Goal: Information Seeking & Learning: Learn about a topic

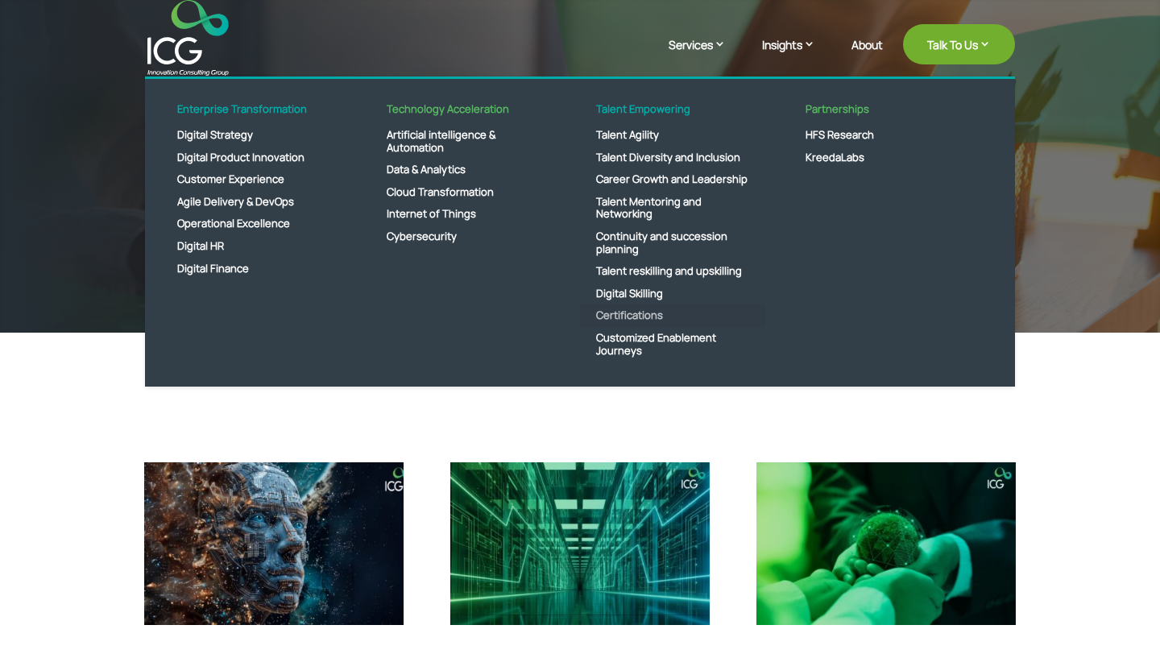
click at [631, 319] on link "Certifications" at bounding box center [672, 316] width 185 height 23
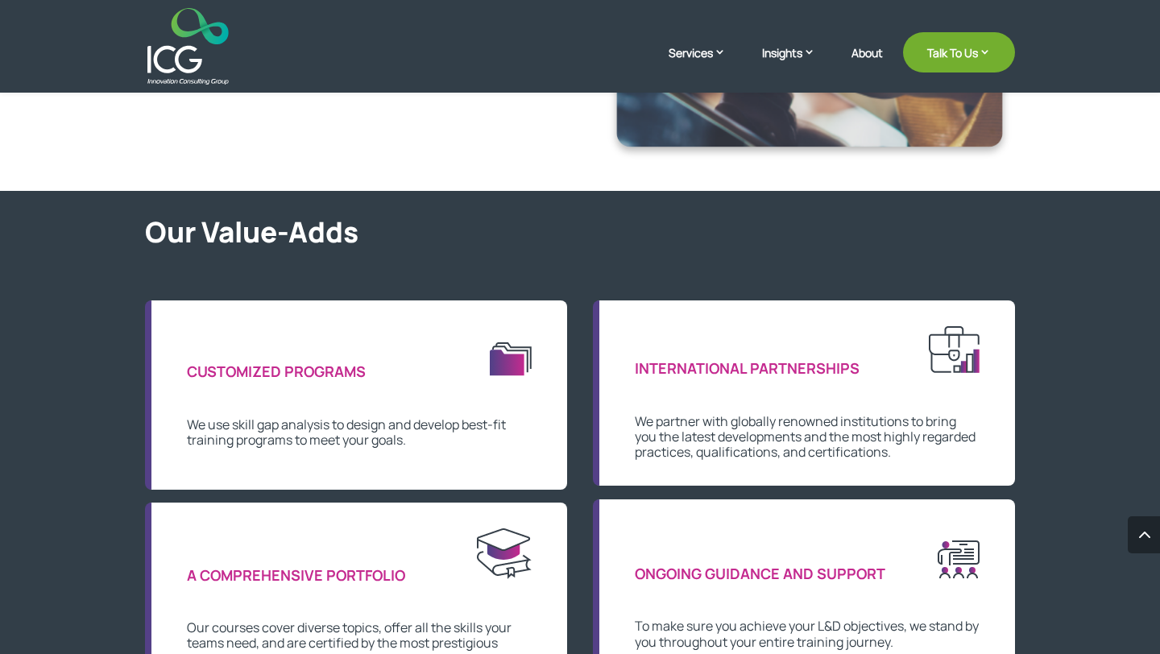
scroll to position [839, 0]
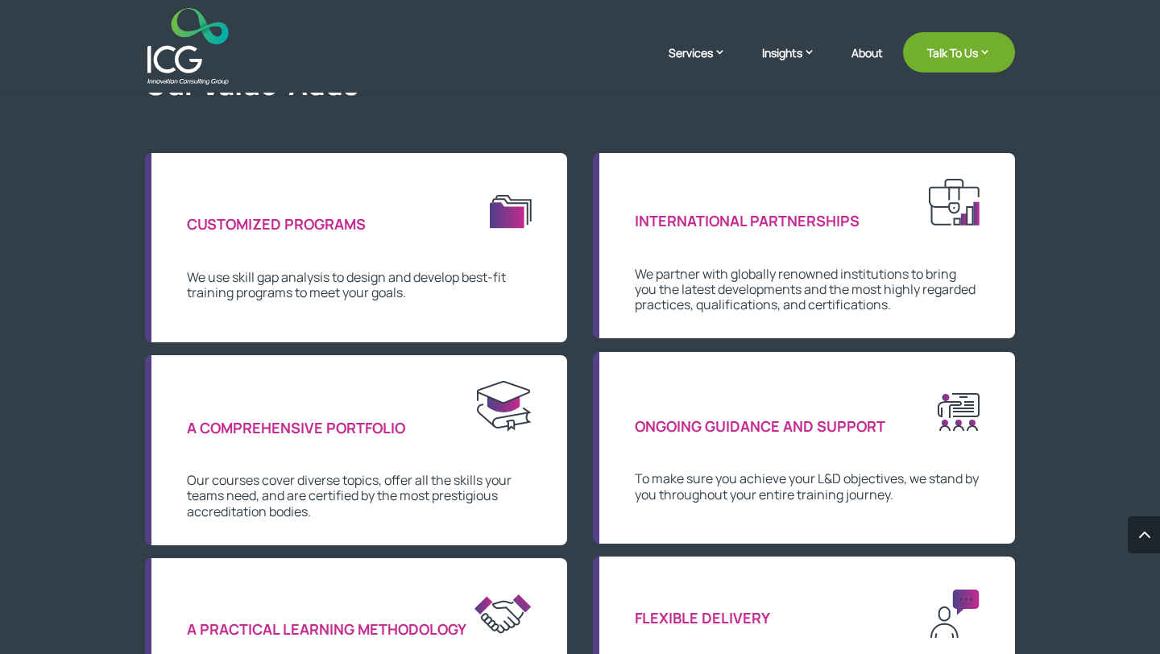
click at [493, 260] on p at bounding box center [359, 256] width 345 height 28
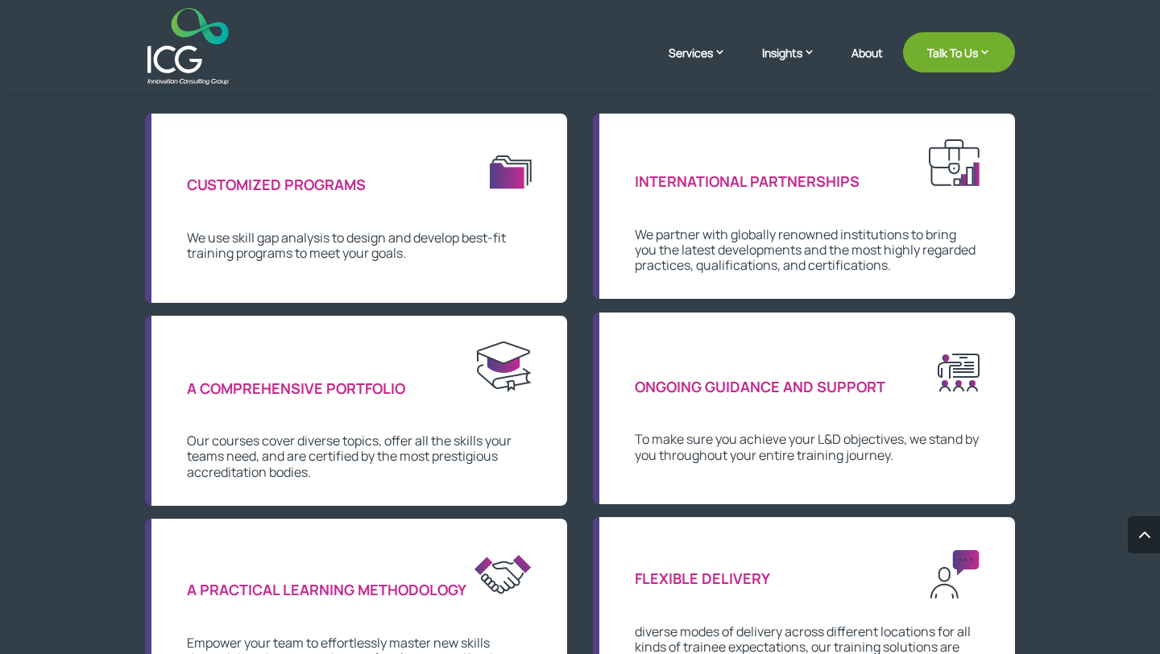
scroll to position [884, 0]
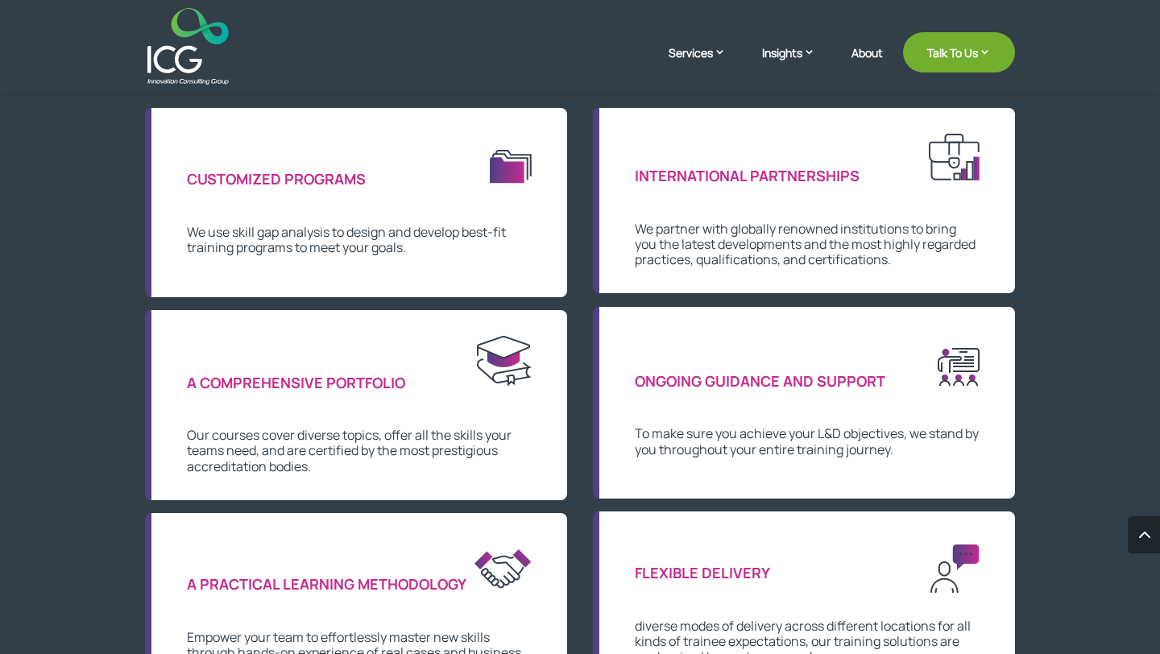
click at [498, 363] on img at bounding box center [504, 361] width 55 height 51
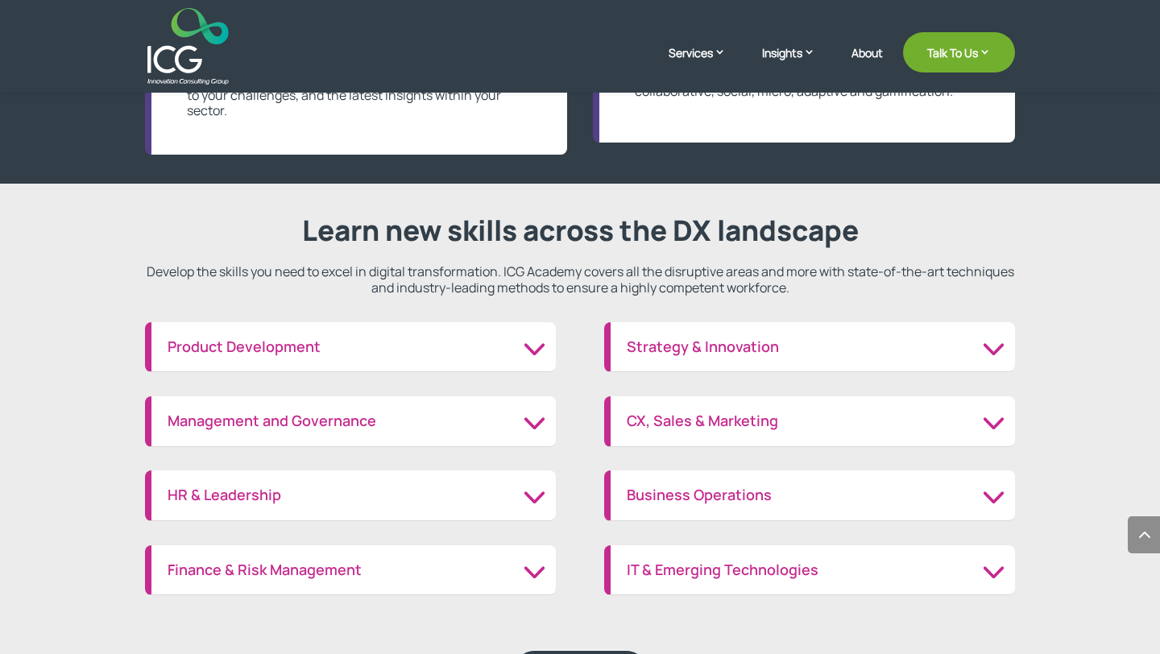
scroll to position [1808, 0]
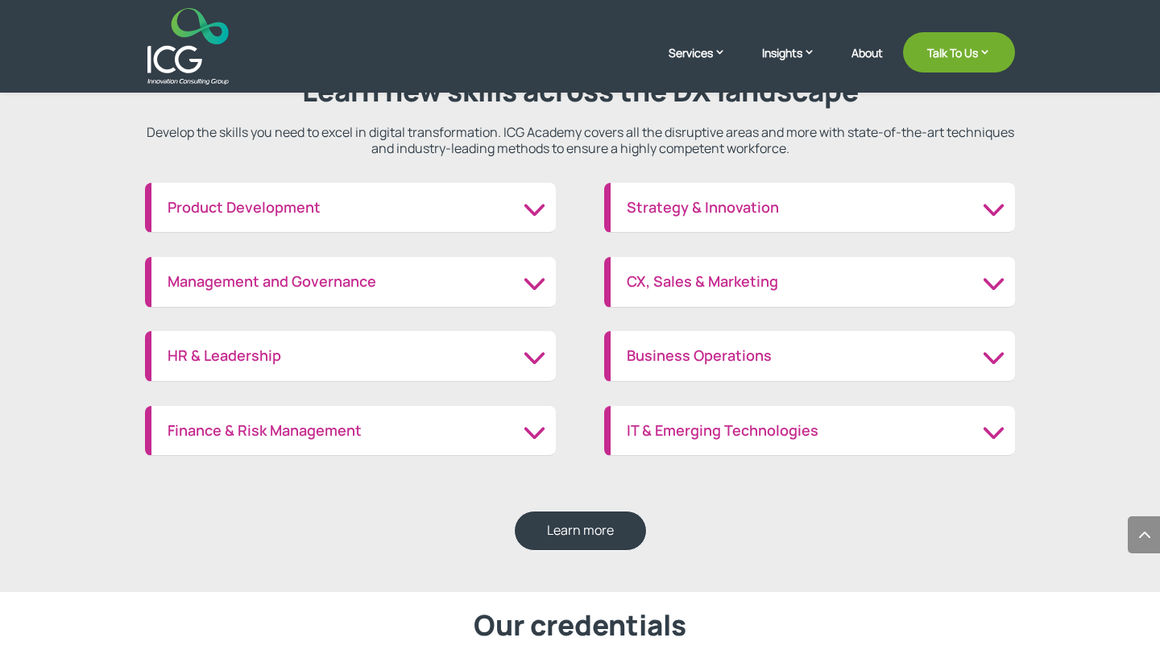
click at [255, 343] on div "HR & Leadership HR management Leadership" at bounding box center [350, 356] width 411 height 51
click at [254, 357] on h3 "HR & Leadership" at bounding box center [354, 356] width 372 height 18
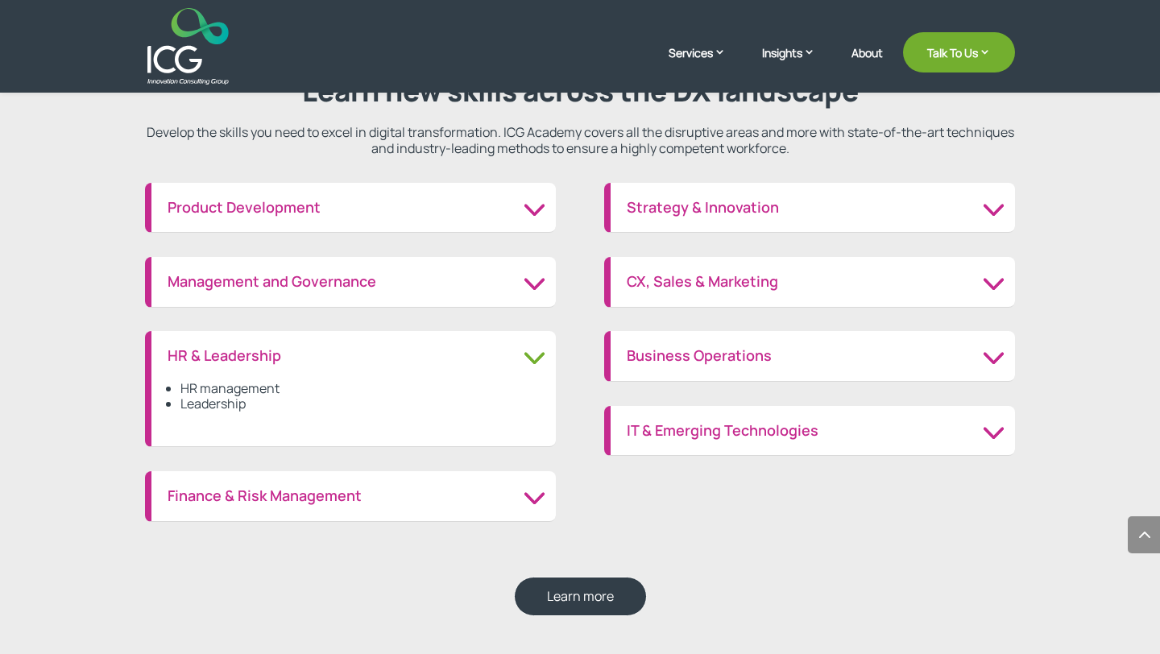
click at [242, 402] on li "Leadership" at bounding box center [359, 403] width 359 height 15
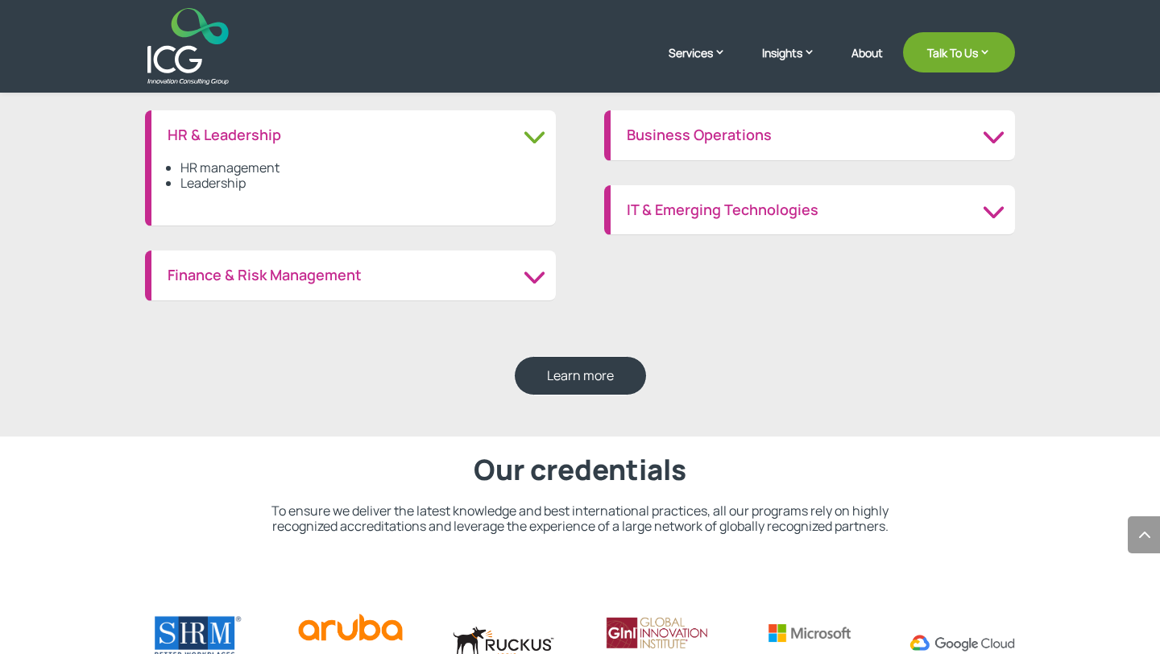
scroll to position [1876, 0]
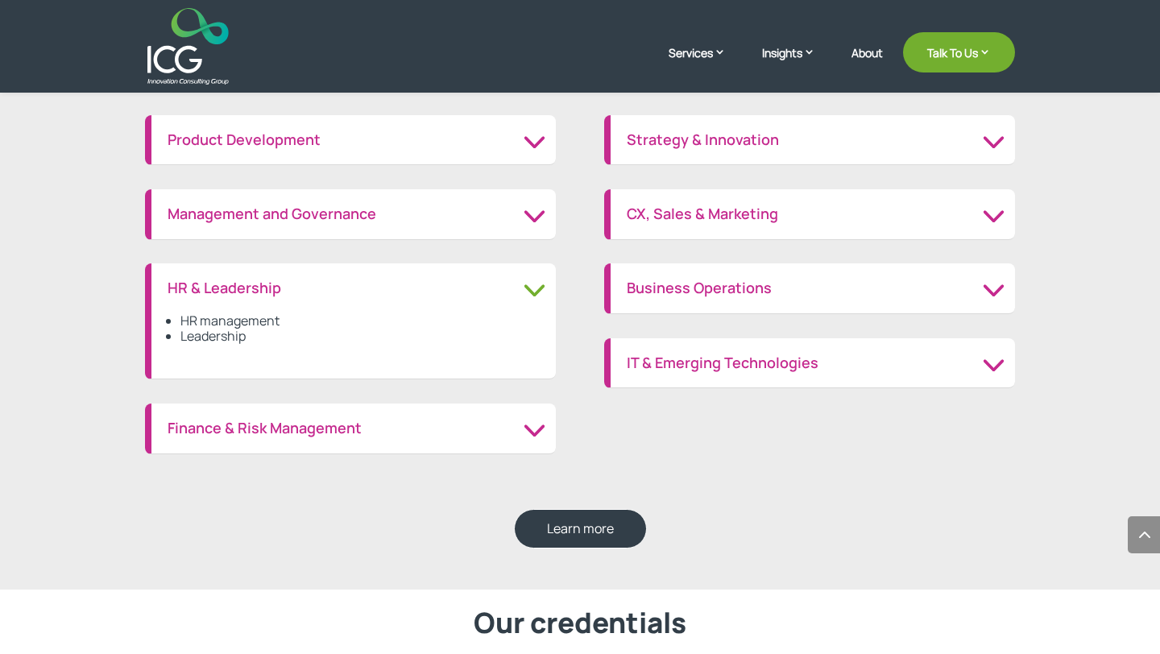
click at [661, 279] on h3 "Business Operations" at bounding box center [813, 288] width 372 height 18
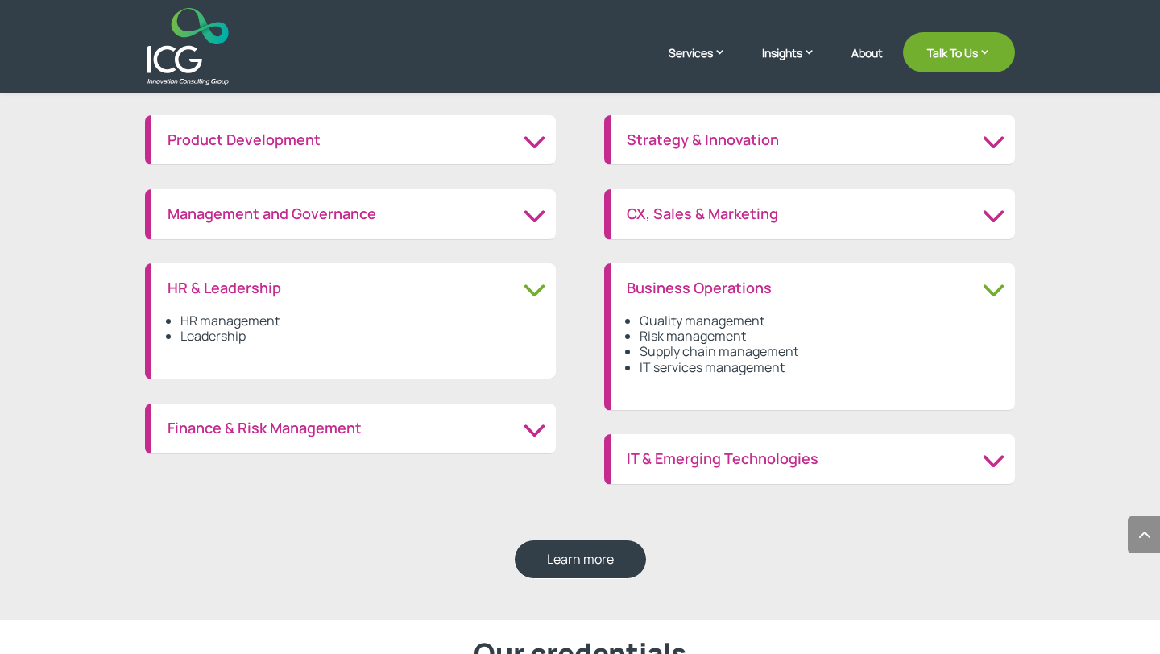
click at [663, 335] on li "Risk management" at bounding box center [818, 336] width 359 height 15
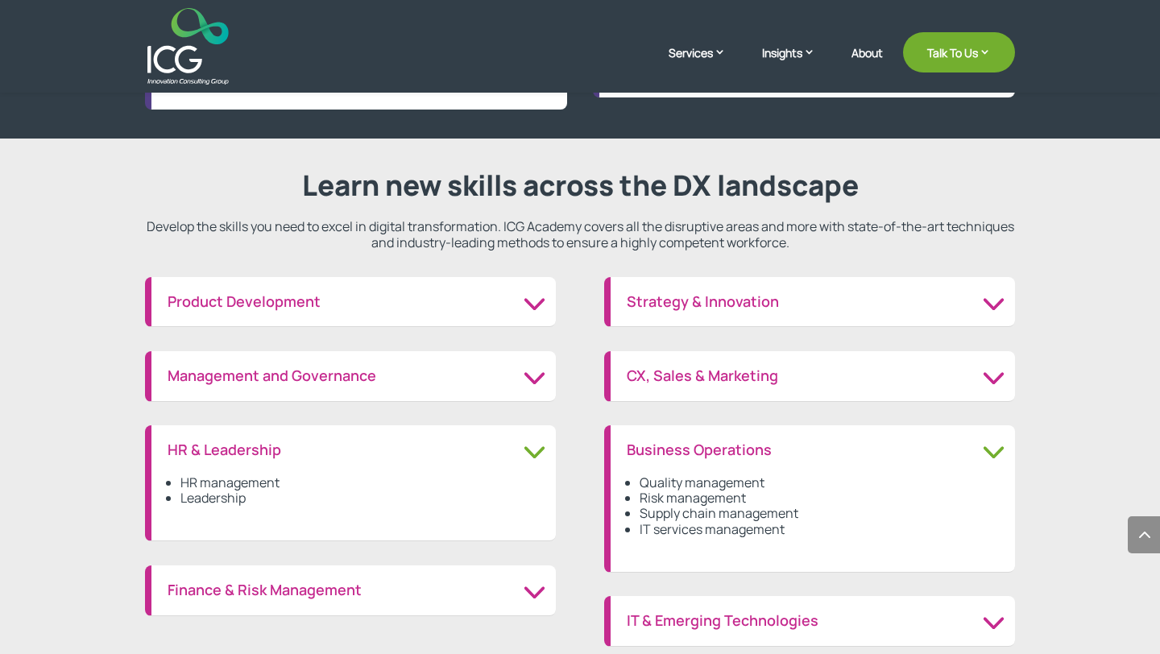
scroll to position [1644, 0]
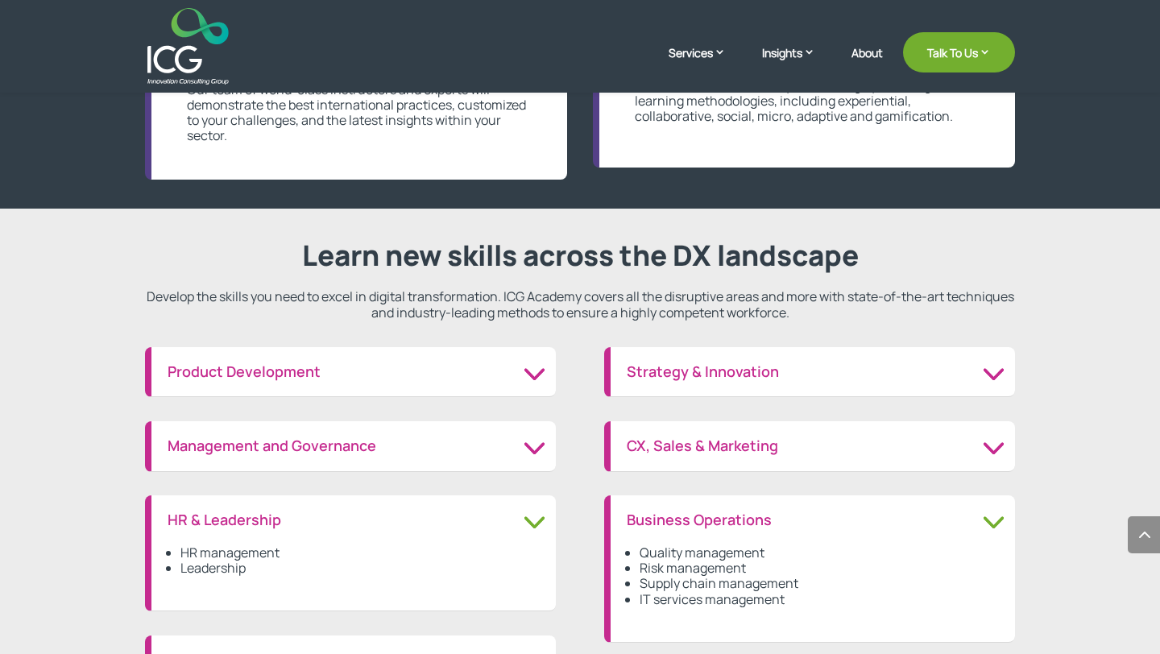
click at [684, 365] on h3 "Strategy & Innovation" at bounding box center [813, 372] width 372 height 18
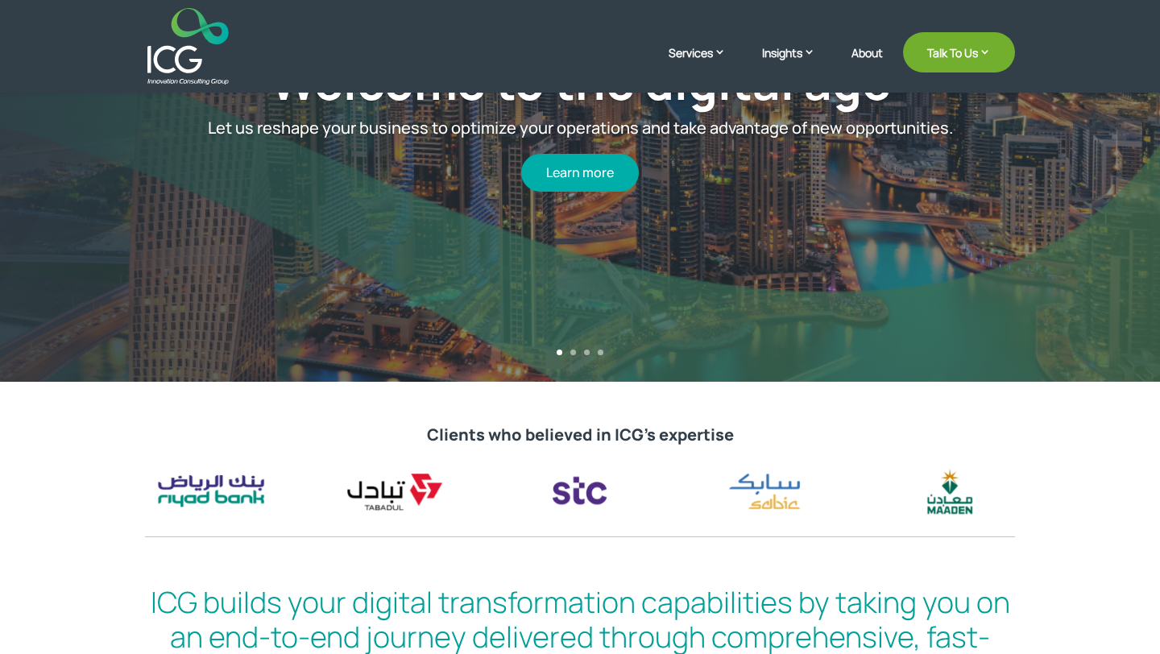
scroll to position [194, 0]
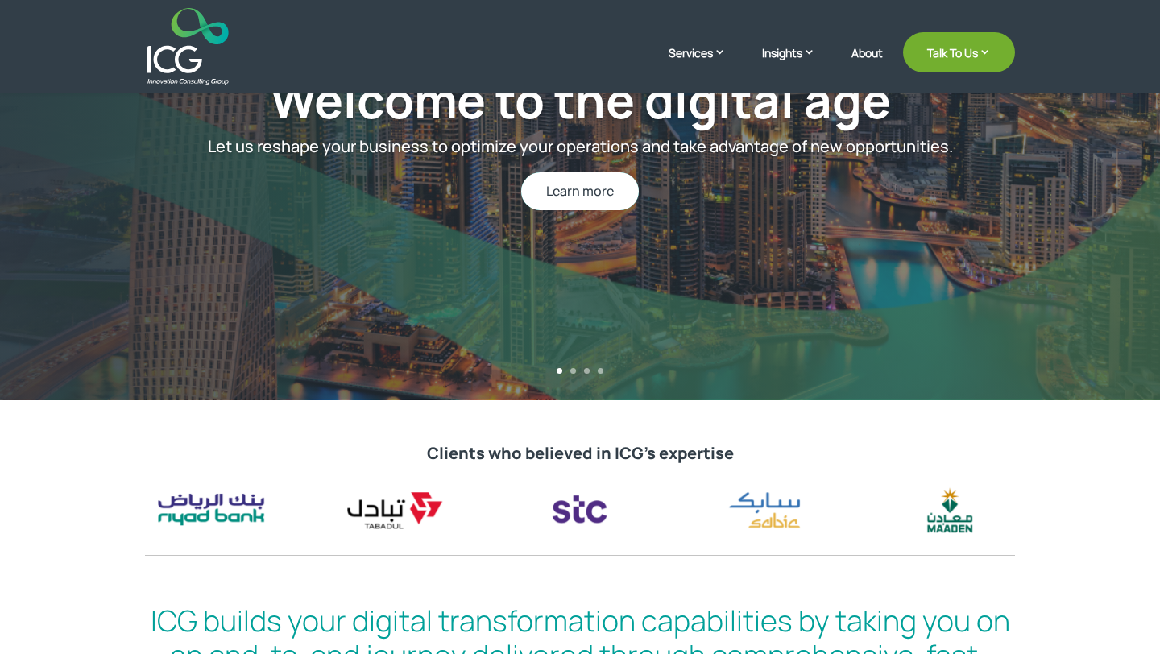
click at [584, 199] on link "Learn more" at bounding box center [580, 191] width 118 height 38
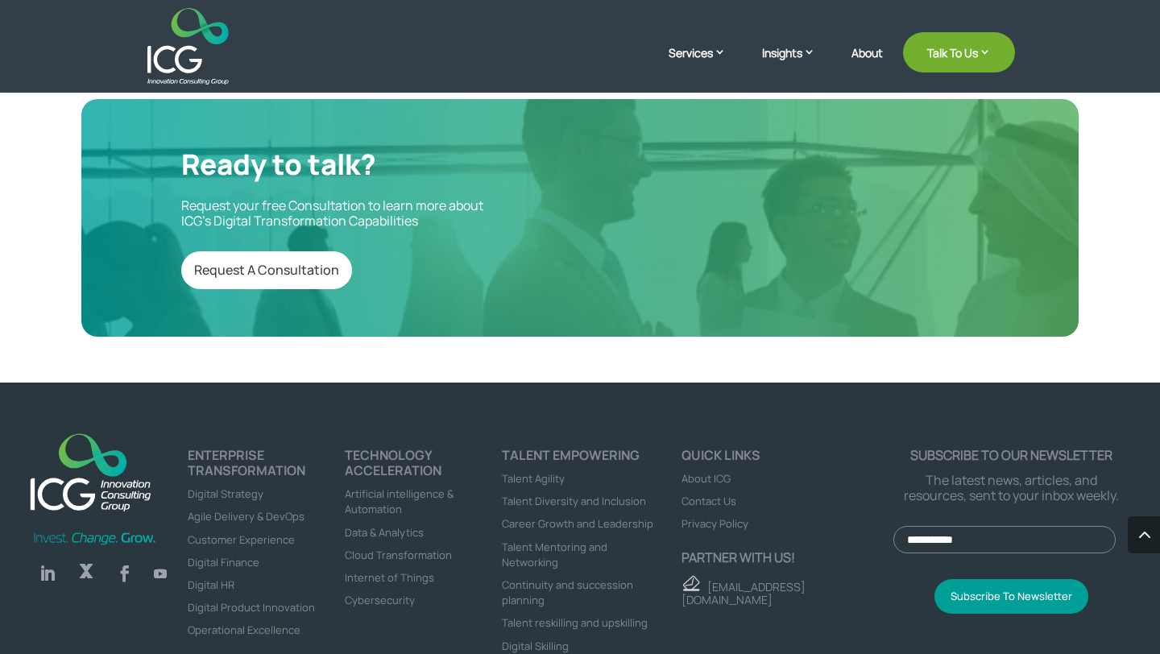
scroll to position [5357, 0]
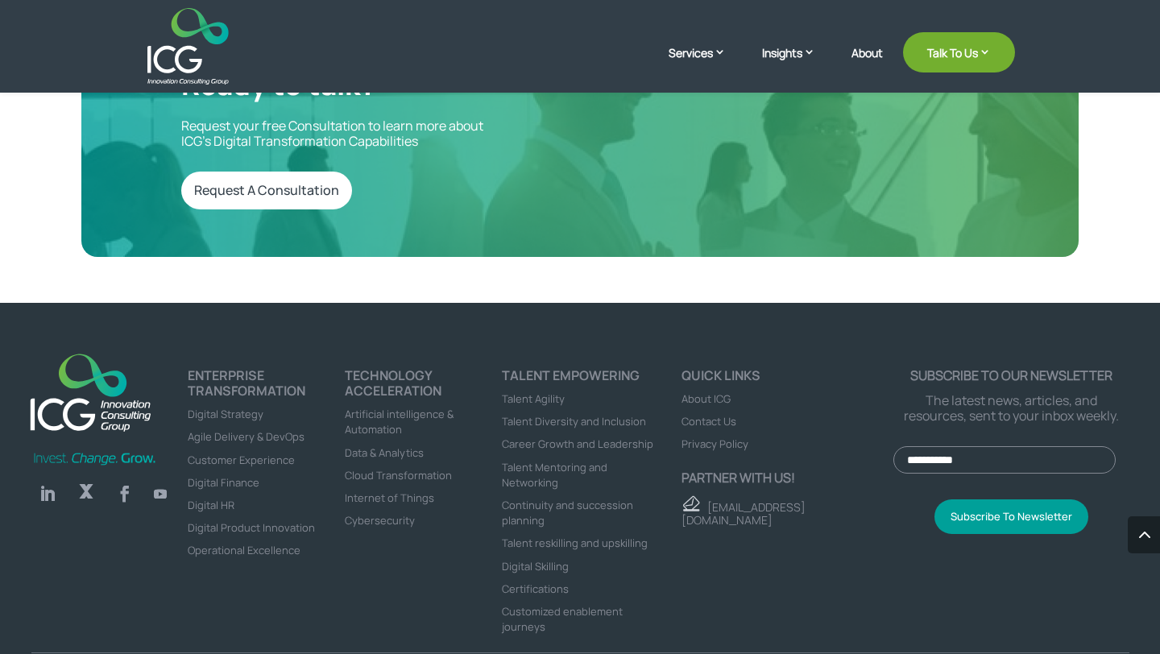
click at [378, 407] on span "Artificial intelligence & Automation" at bounding box center [399, 422] width 109 height 30
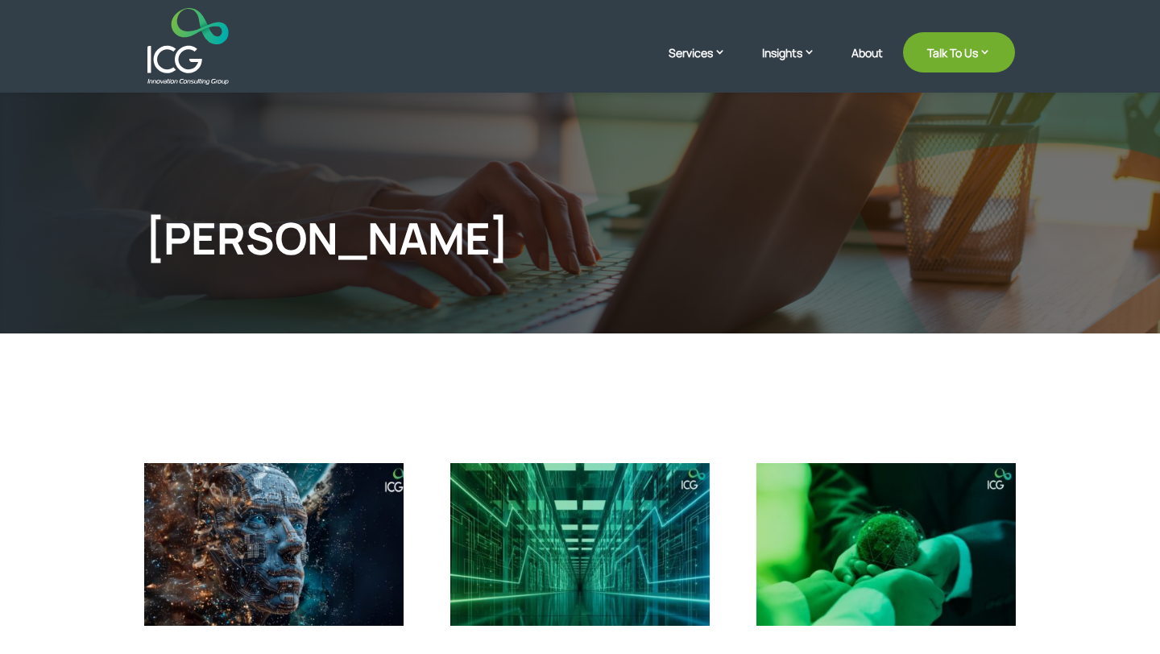
scroll to position [249, 0]
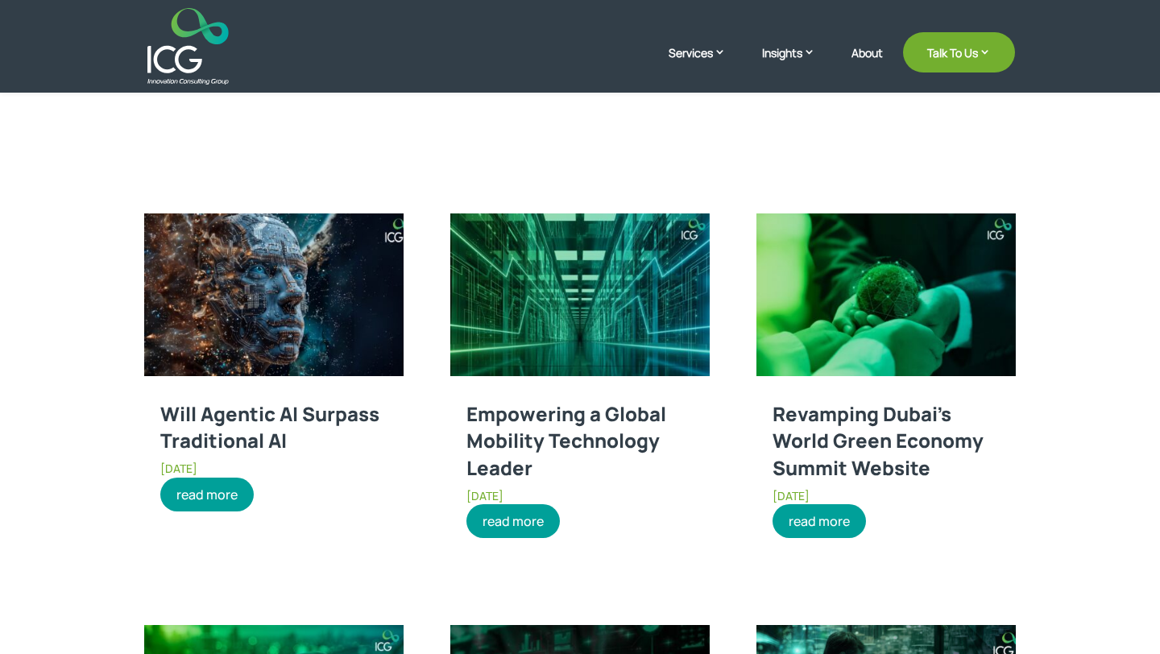
click at [221, 497] on link "read more" at bounding box center [206, 495] width 93 height 34
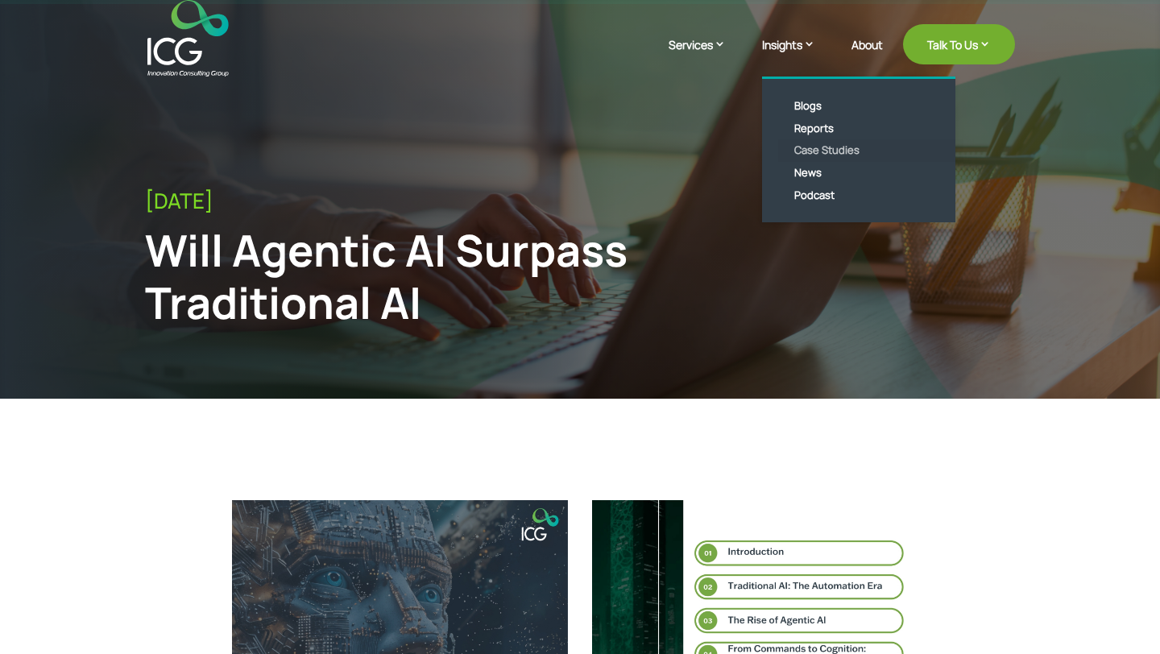
click at [810, 152] on link "Case Studies" at bounding box center [870, 150] width 185 height 23
